Goal: Task Accomplishment & Management: Use online tool/utility

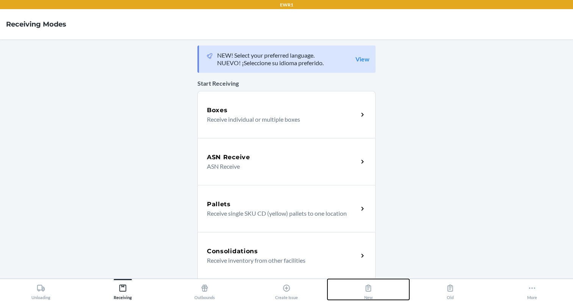
click at [378, 289] on button "New" at bounding box center [369, 289] width 82 height 21
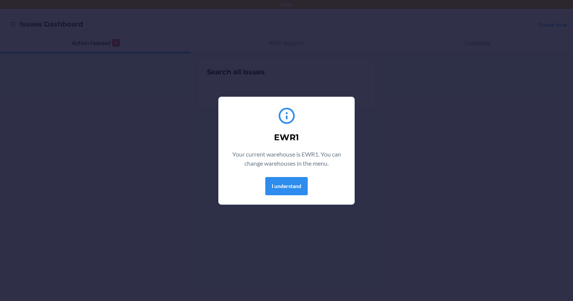
click at [292, 177] on div "I understand" at bounding box center [287, 186] width 118 height 18
click at [292, 184] on button "I understand" at bounding box center [286, 186] width 42 height 18
